Goal: Task Accomplishment & Management: Complete application form

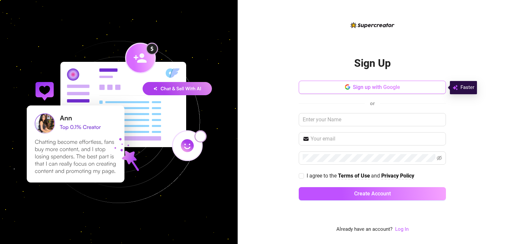
click at [346, 87] on icon "button" at bounding box center [345, 87] width 1 height 2
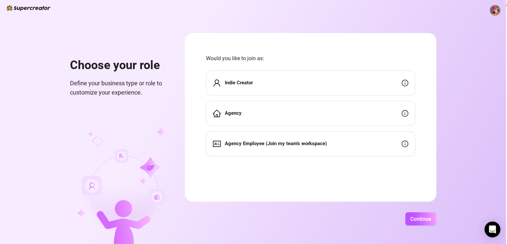
click at [259, 94] on div "Indie Creator" at bounding box center [310, 82] width 209 height 25
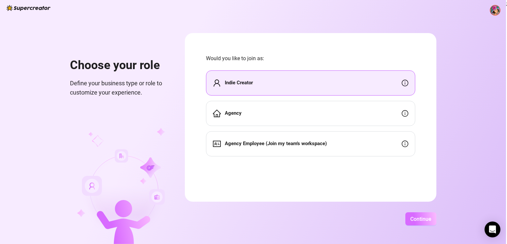
click at [413, 216] on span "Continue" at bounding box center [420, 219] width 21 height 6
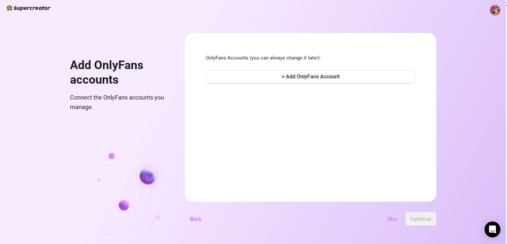
click at [395, 222] on span "Skip" at bounding box center [392, 219] width 10 height 6
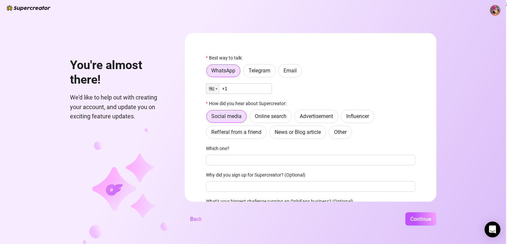
click at [231, 86] on input "+1" at bounding box center [239, 88] width 66 height 11
type input "[PHONE_NUMBER]"
click at [257, 154] on div "Which one?" at bounding box center [310, 150] width 209 height 10
click at [257, 157] on input "Which one?" at bounding box center [310, 160] width 209 height 11
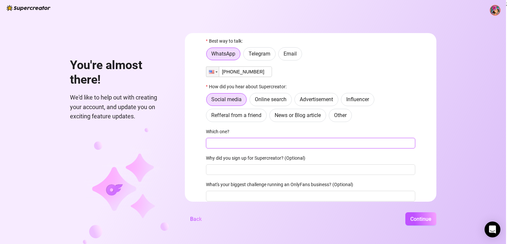
scroll to position [44, 0]
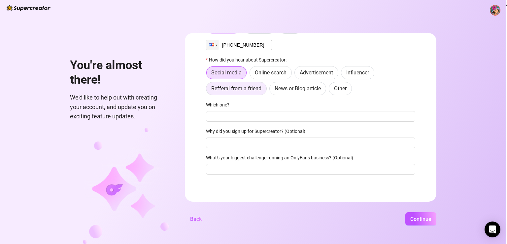
click at [247, 90] on span "Refferal from a friend" at bounding box center [236, 88] width 50 height 6
click at [208, 90] on input "Refferal from a friend" at bounding box center [208, 90] width 0 height 0
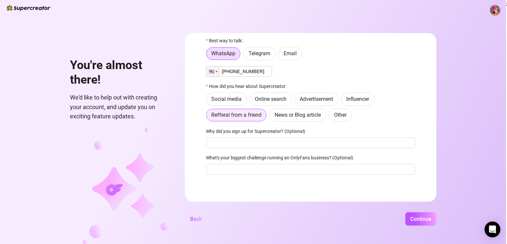
scroll to position [17, 0]
click at [279, 117] on span "News or Blog article" at bounding box center [298, 115] width 46 height 6
click at [271, 117] on input "News or Blog article" at bounding box center [271, 117] width 0 height 0
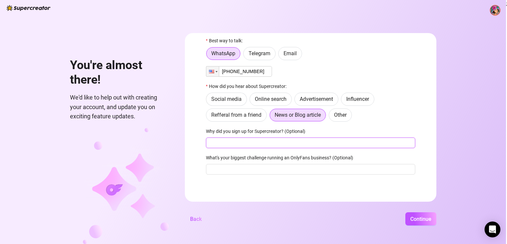
click at [271, 144] on input "Why did you sign up for Supercreator? (Optional)" at bounding box center [310, 142] width 209 height 11
click at [430, 220] on span "Continue" at bounding box center [420, 219] width 21 height 6
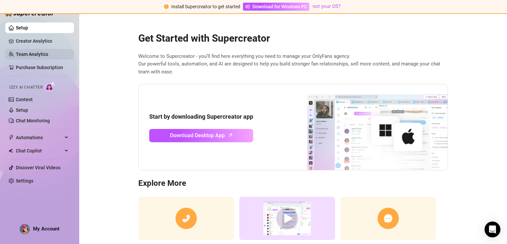
click at [33, 53] on link "Team Analytics" at bounding box center [32, 54] width 32 height 5
